Goal: Task Accomplishment & Management: Manage account settings

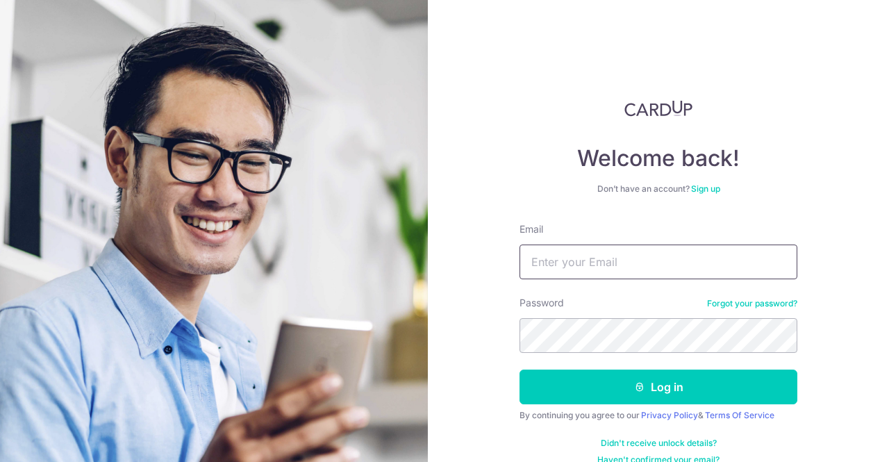
click at [610, 273] on input "Email" at bounding box center [658, 261] width 278 height 35
type input "[EMAIL_ADDRESS][DOMAIN_NAME]"
click at [519, 369] on button "Log in" at bounding box center [658, 386] width 278 height 35
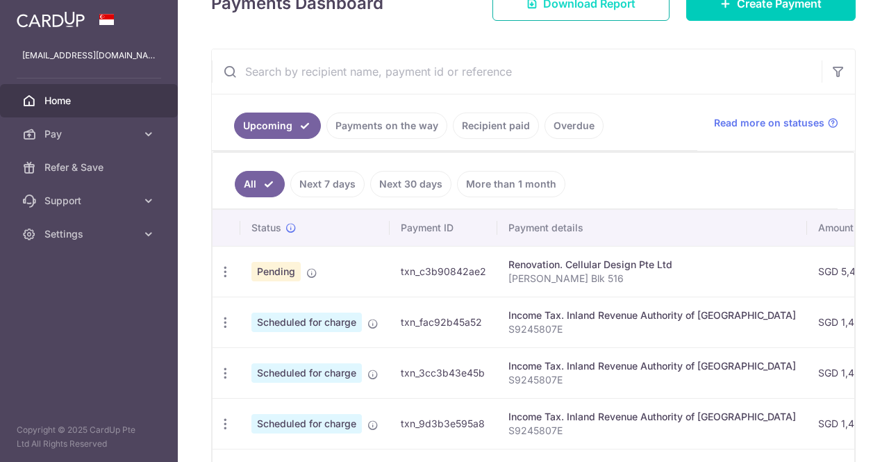
scroll to position [226, 0]
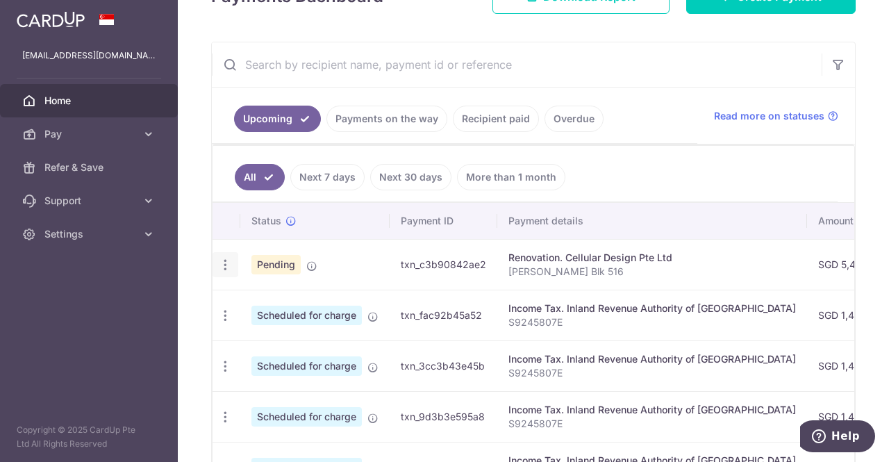
click at [224, 264] on icon "button" at bounding box center [225, 265] width 15 height 15
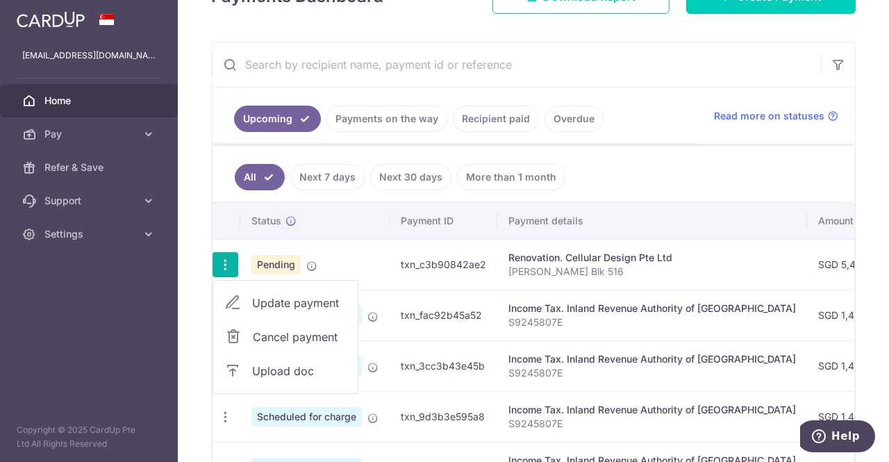
click at [564, 286] on td "Renovation. Cellular Design Pte Ltd [PERSON_NAME] Blk 516" at bounding box center [652, 264] width 310 height 51
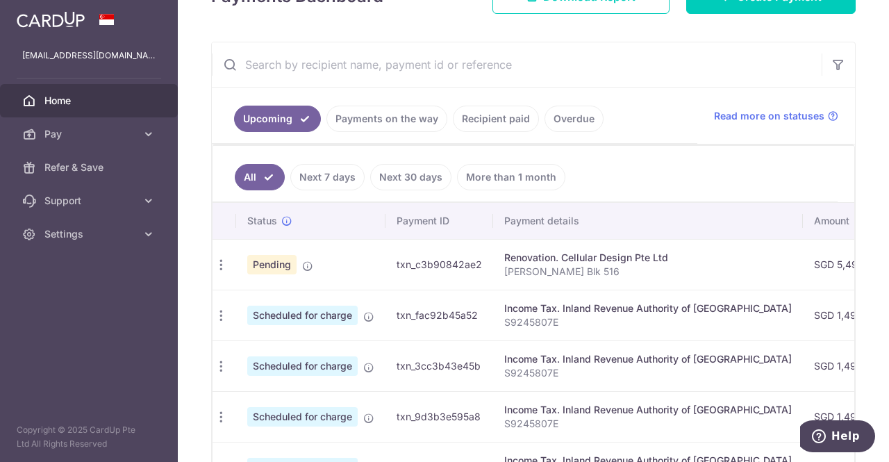
scroll to position [0, 0]
click at [454, 42] on input "text" at bounding box center [517, 64] width 610 height 44
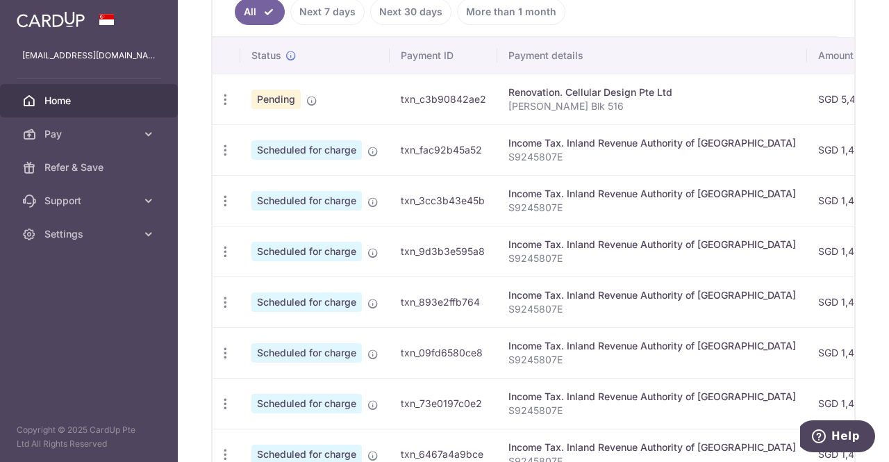
scroll to position [190, 0]
